Goal: Check status: Check status

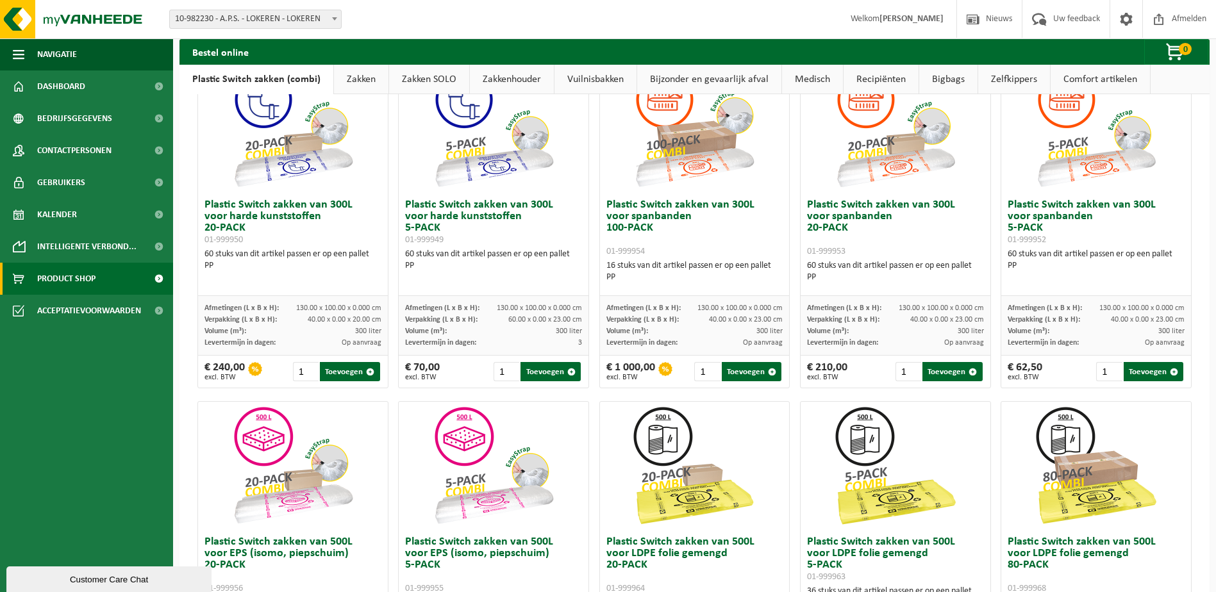
scroll to position [128, 0]
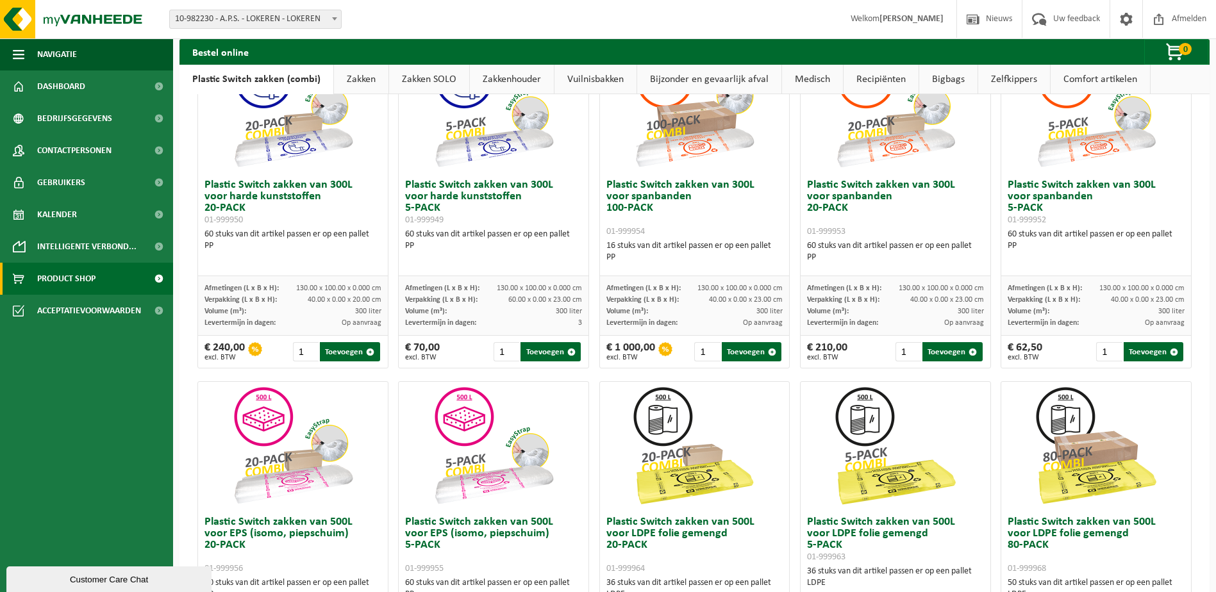
click at [759, 396] on div at bounding box center [695, 446] width 190 height 128
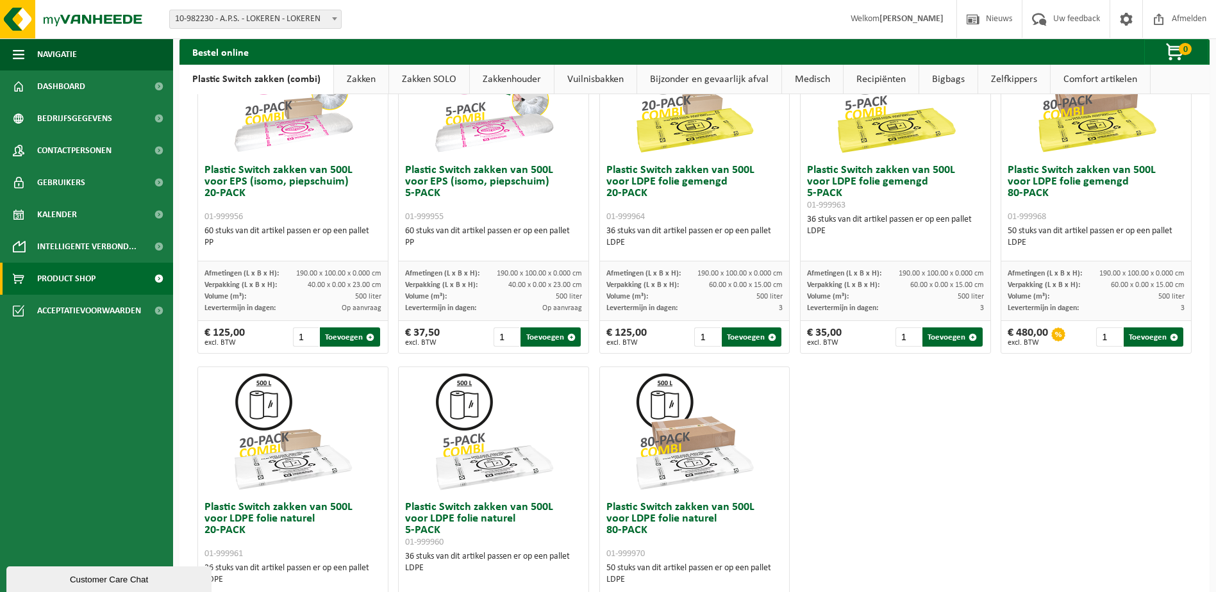
scroll to position [355, 0]
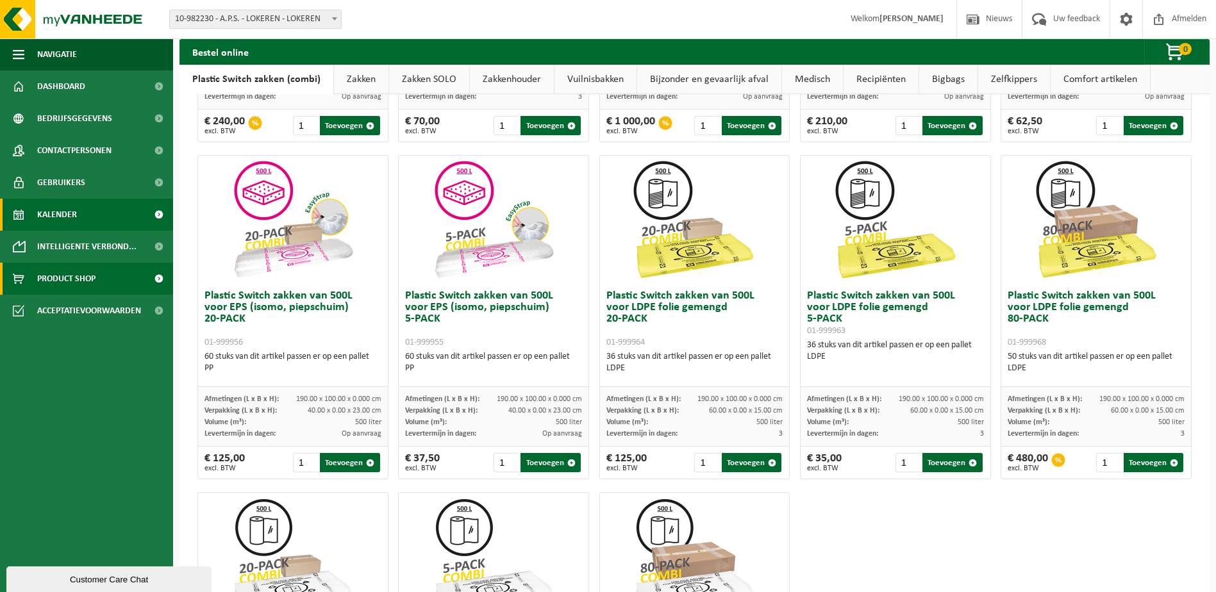
click at [79, 215] on link "Kalender" at bounding box center [86, 215] width 173 height 32
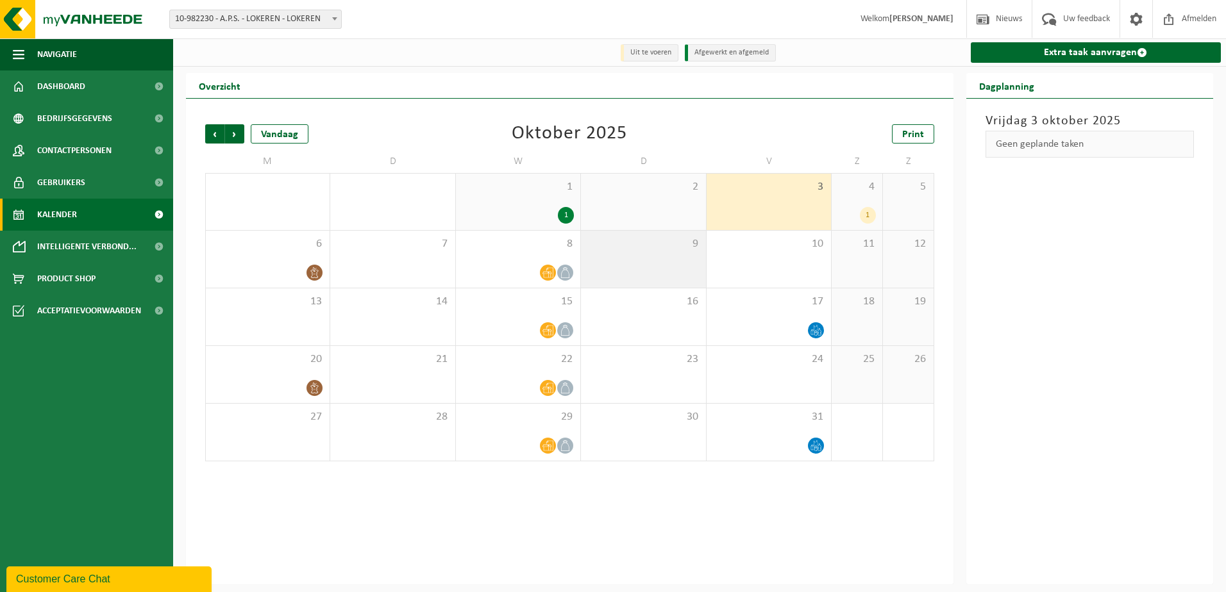
click at [700, 256] on div "9" at bounding box center [643, 259] width 124 height 57
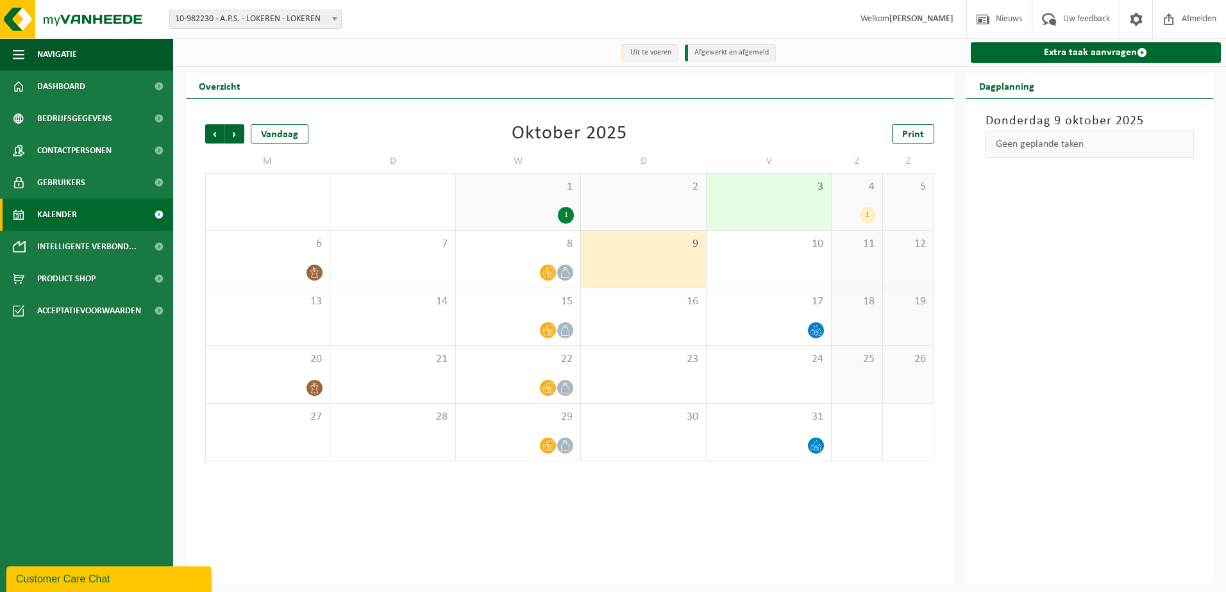
click at [853, 206] on div "4 1" at bounding box center [857, 202] width 51 height 56
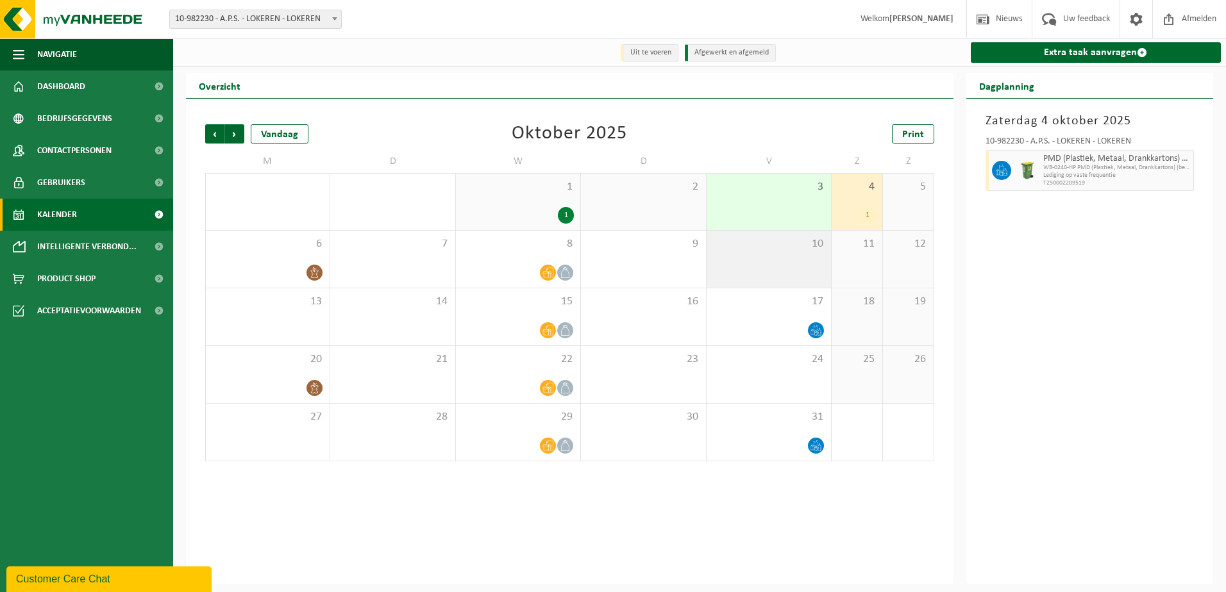
click at [804, 251] on span "10" at bounding box center [769, 244] width 112 height 14
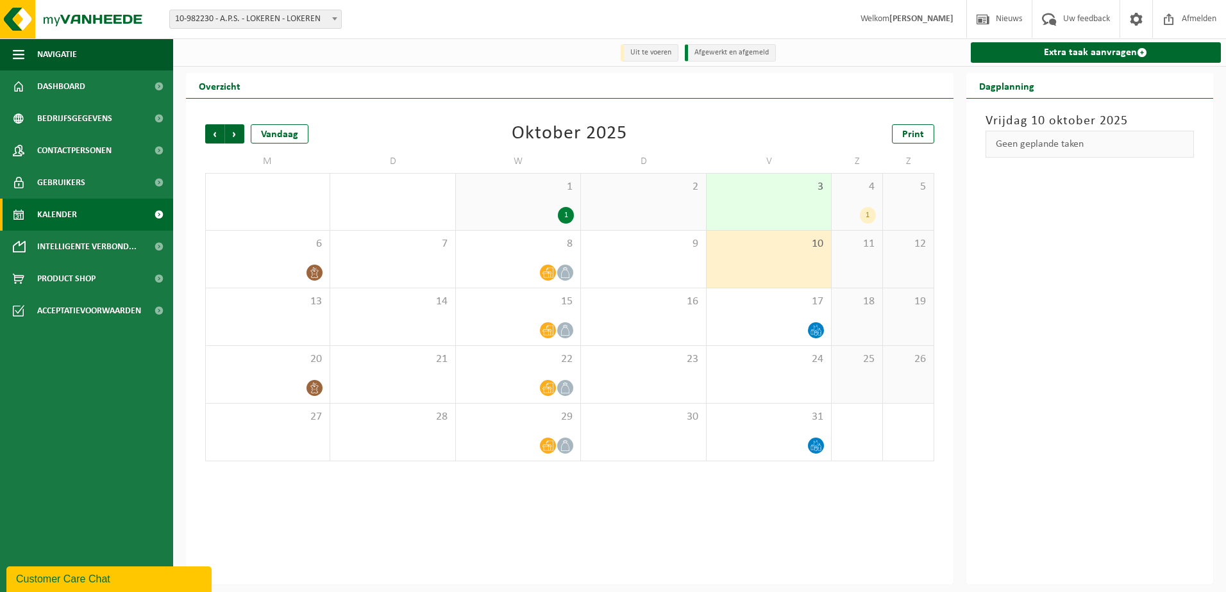
click at [796, 218] on div "3" at bounding box center [768, 202] width 124 height 56
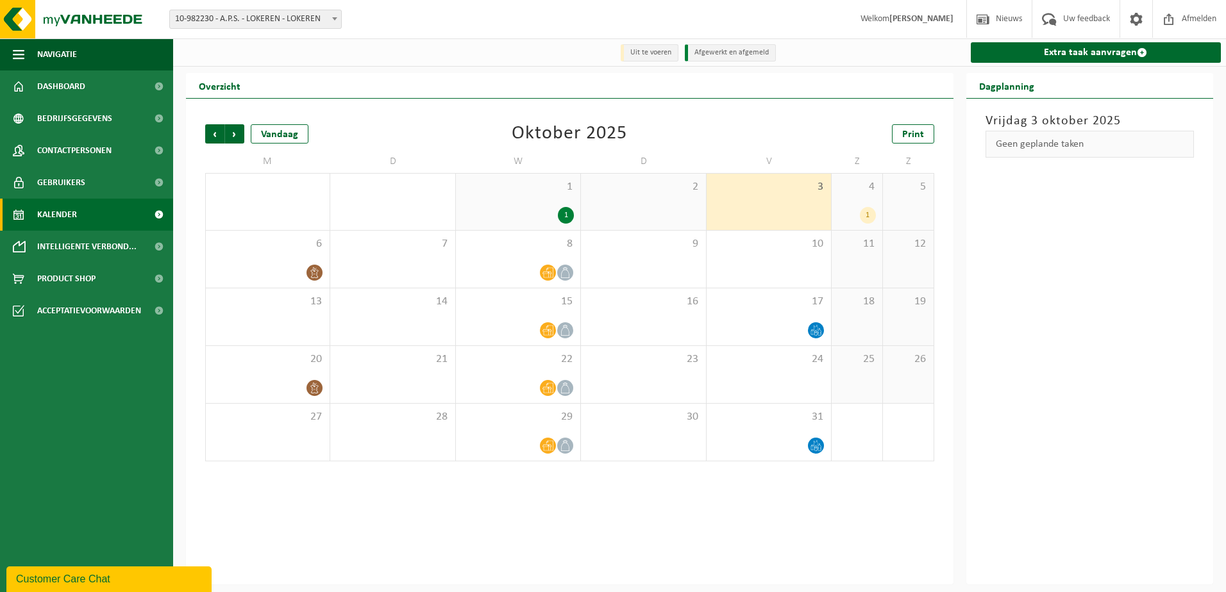
click at [867, 215] on div "1" at bounding box center [868, 215] width 16 height 17
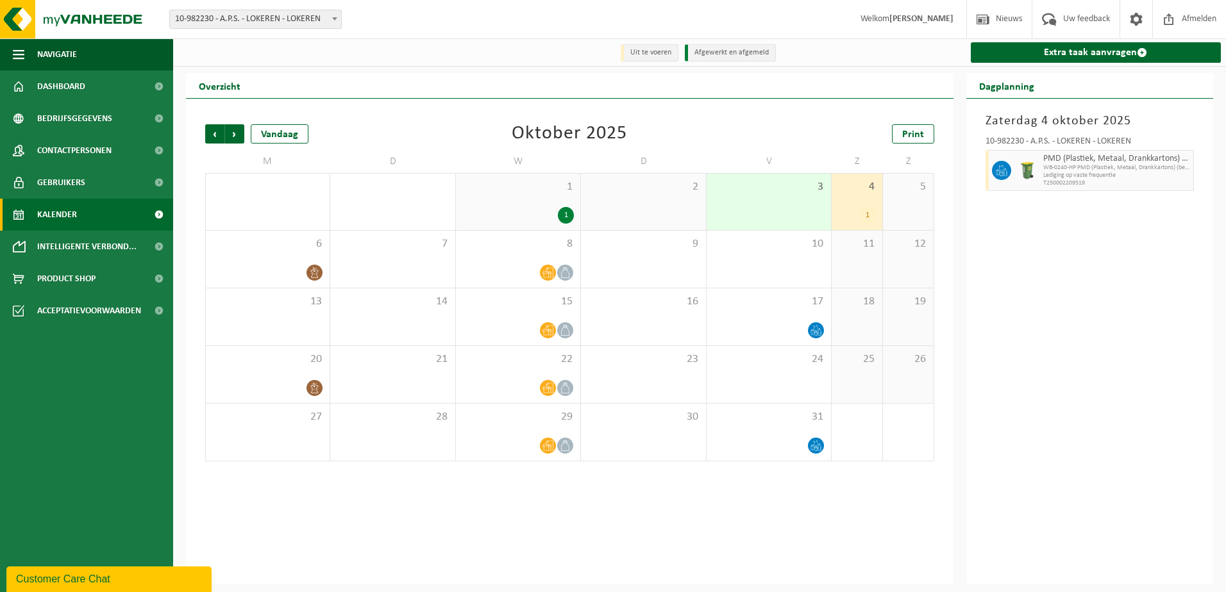
click at [867, 215] on div "1" at bounding box center [868, 215] width 16 height 17
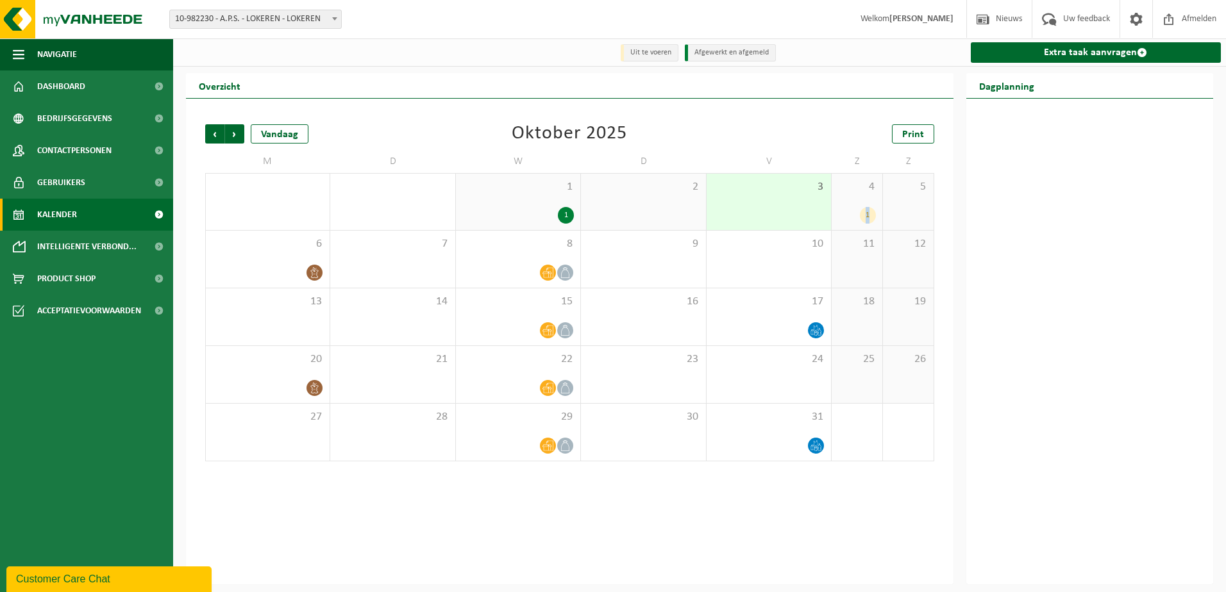
click at [867, 215] on div "1" at bounding box center [868, 215] width 16 height 17
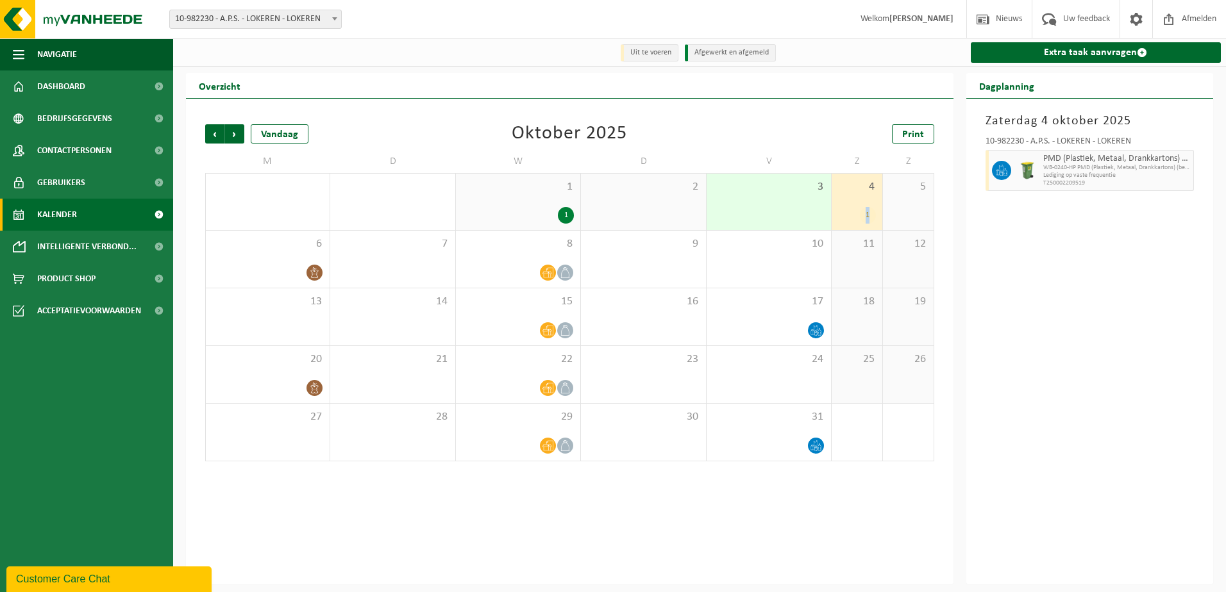
click at [853, 216] on div "1" at bounding box center [857, 215] width 38 height 17
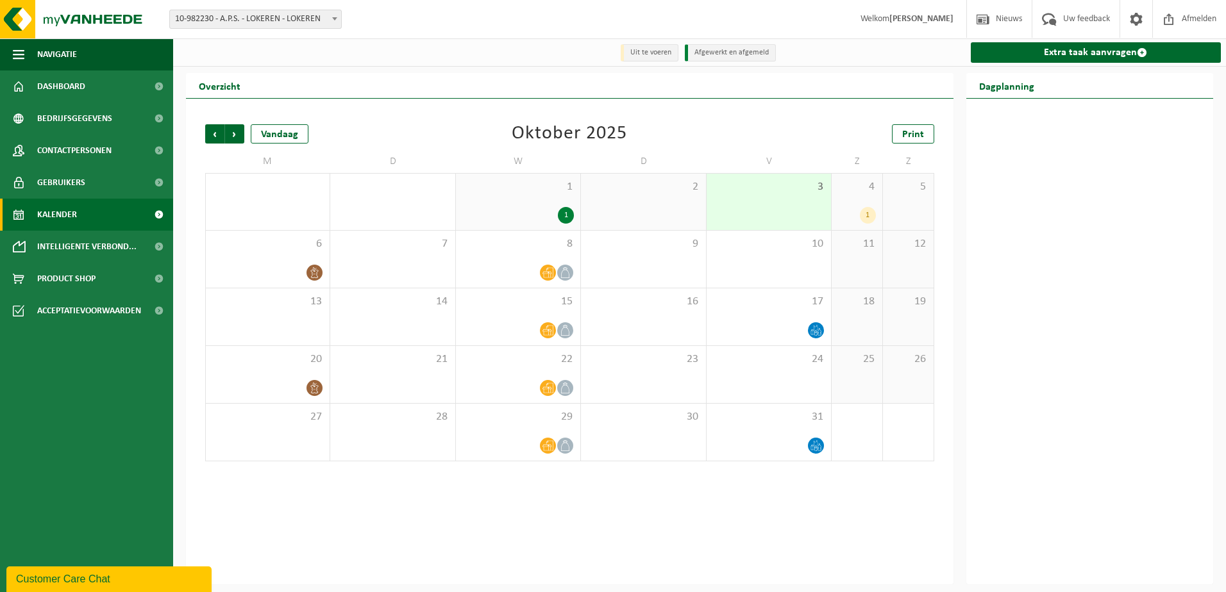
click at [843, 218] on div "1" at bounding box center [857, 215] width 38 height 17
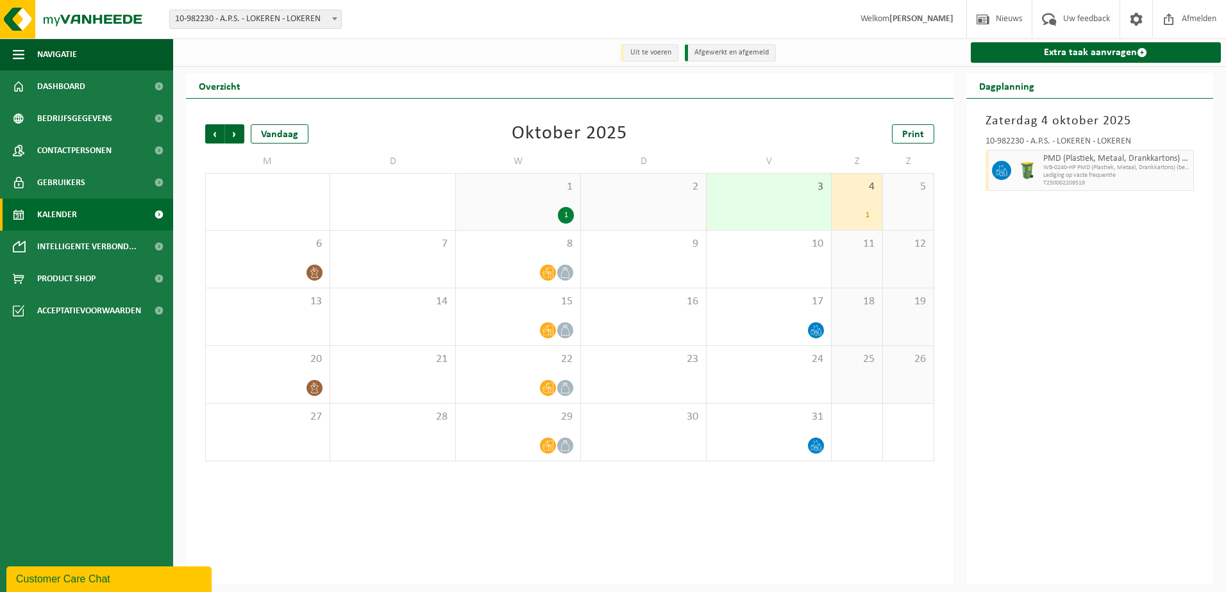
click at [791, 219] on div "3" at bounding box center [768, 202] width 124 height 56
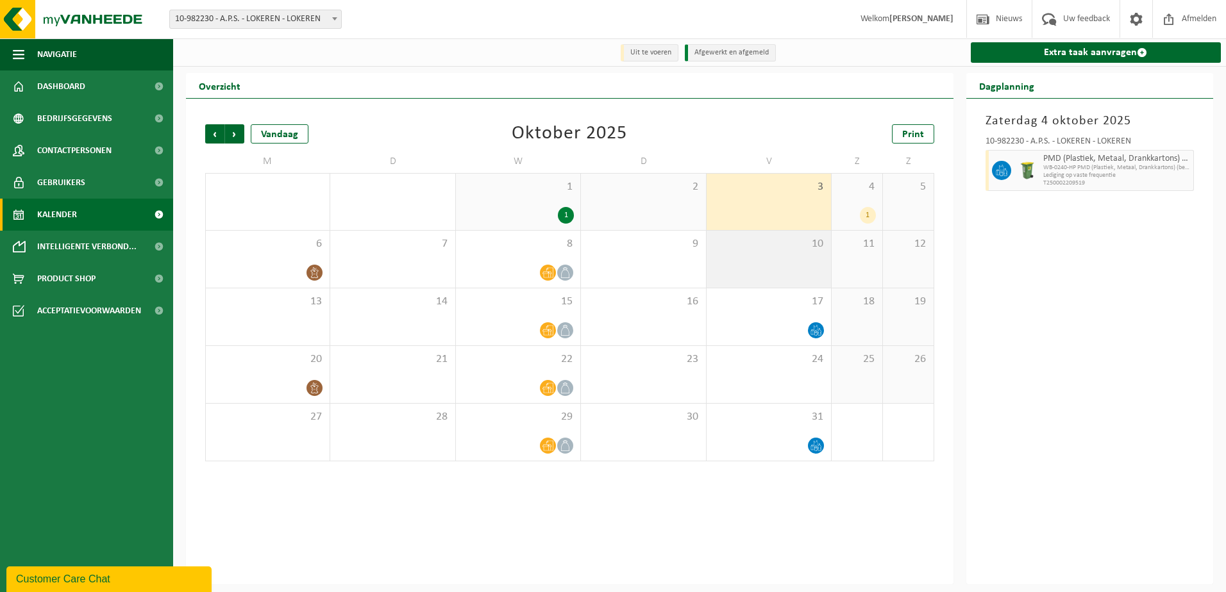
drag, startPoint x: 787, startPoint y: 245, endPoint x: 819, endPoint y: 249, distance: 32.9
click at [787, 248] on span "10" at bounding box center [769, 244] width 112 height 14
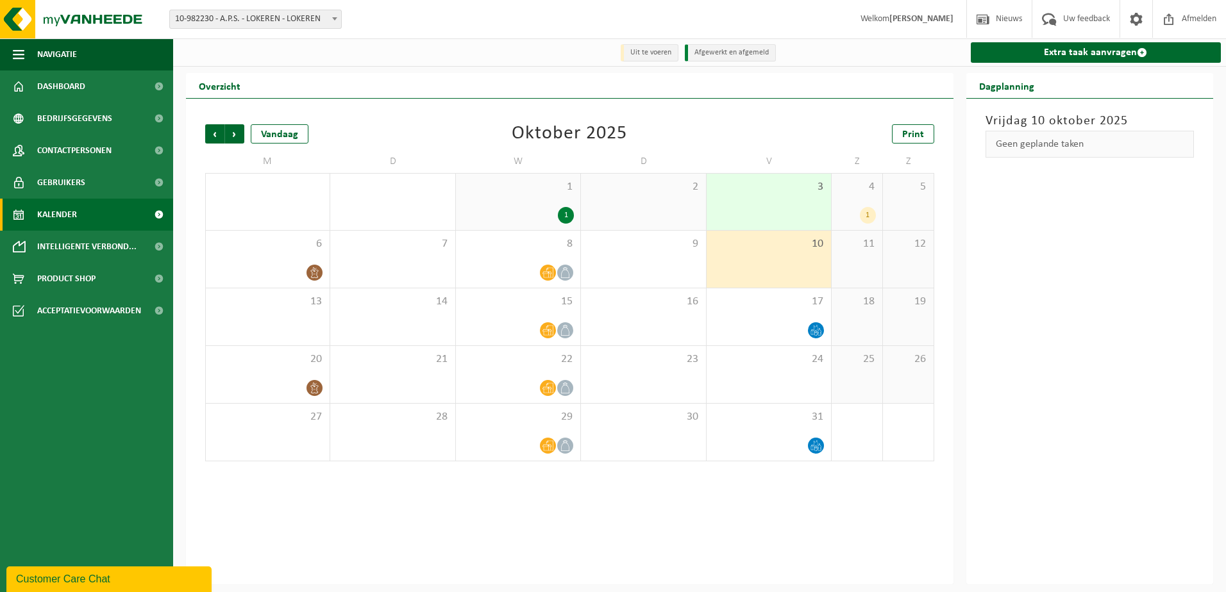
drag, startPoint x: 865, startPoint y: 217, endPoint x: 1039, endPoint y: 170, distance: 180.1
click at [1039, 170] on div "Vrijdag 10 oktober 2025 Geen geplande taken" at bounding box center [1089, 342] width 247 height 486
